Goal: Navigation & Orientation: Find specific page/section

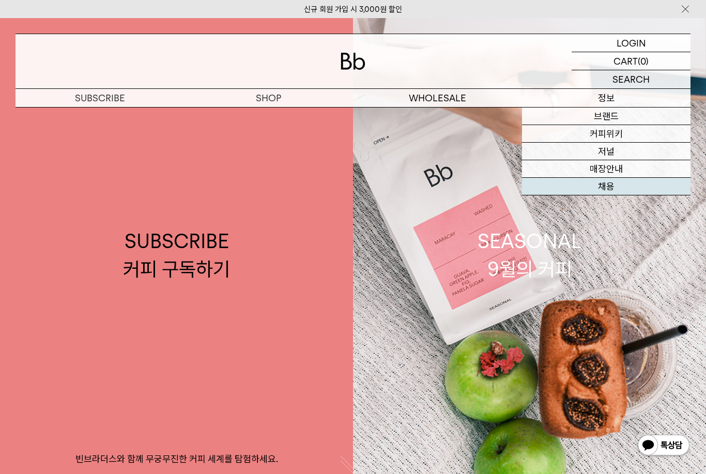
click at [597, 190] on link "채용" at bounding box center [606, 187] width 169 height 18
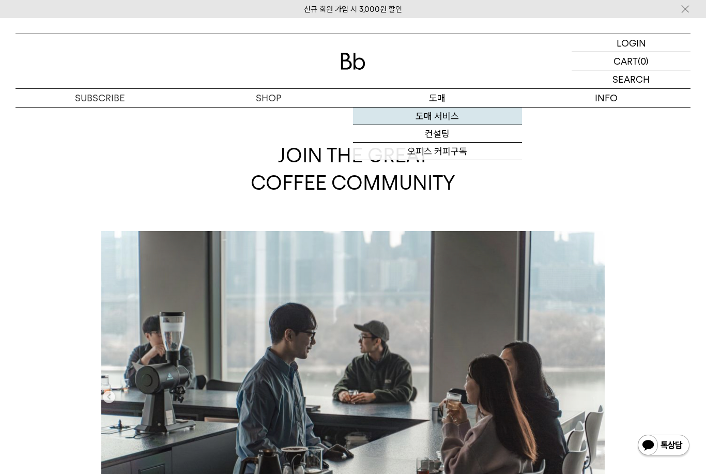
click at [448, 112] on link "도매 서비스" at bounding box center [437, 116] width 169 height 18
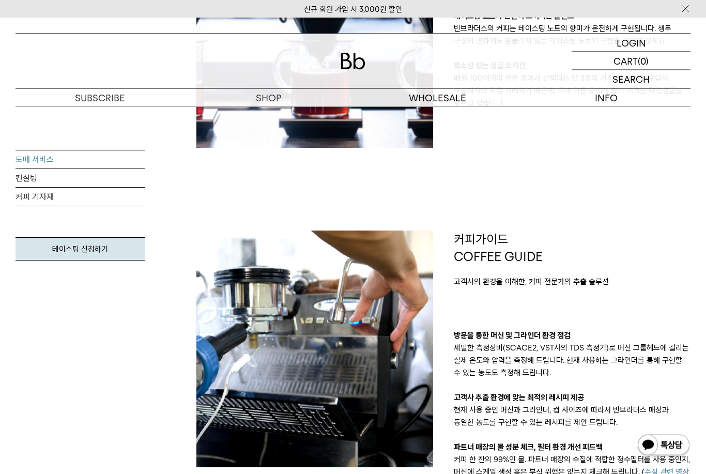
scroll to position [361, 0]
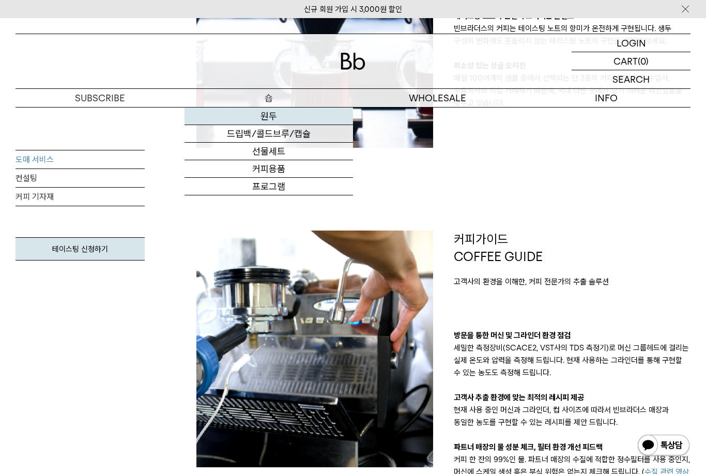
click at [269, 112] on link "원두" at bounding box center [268, 116] width 169 height 18
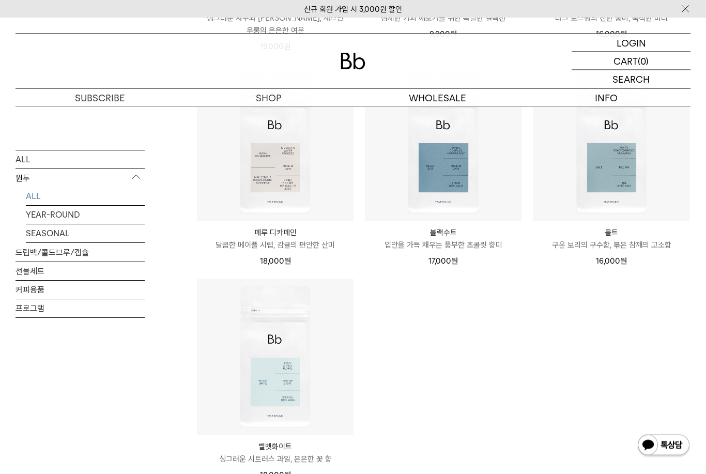
scroll to position [822, 0]
